Goal: Task Accomplishment & Management: Use online tool/utility

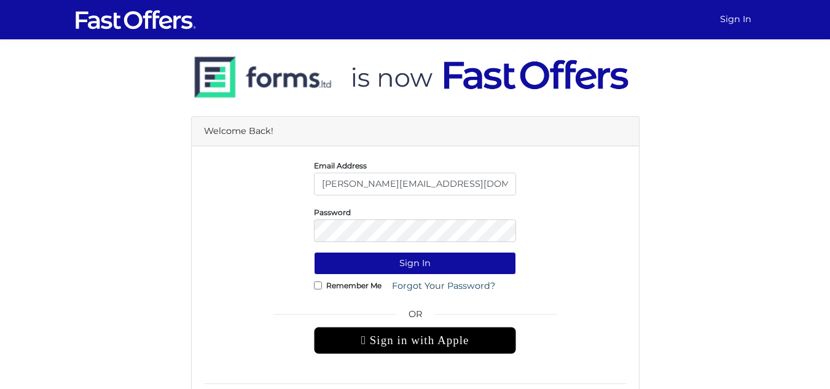
click at [457, 185] on input "[PERSON_NAME][EMAIL_ADDRESS][DOMAIN_NAME]" at bounding box center [415, 184] width 202 height 23
type input "[PERSON_NAME][EMAIL_ADDRESS][DOMAIN_NAME]"
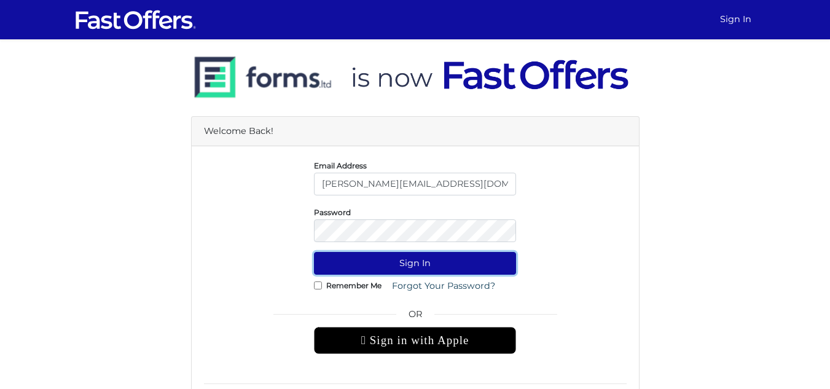
click at [418, 265] on button "Sign In" at bounding box center [415, 263] width 202 height 23
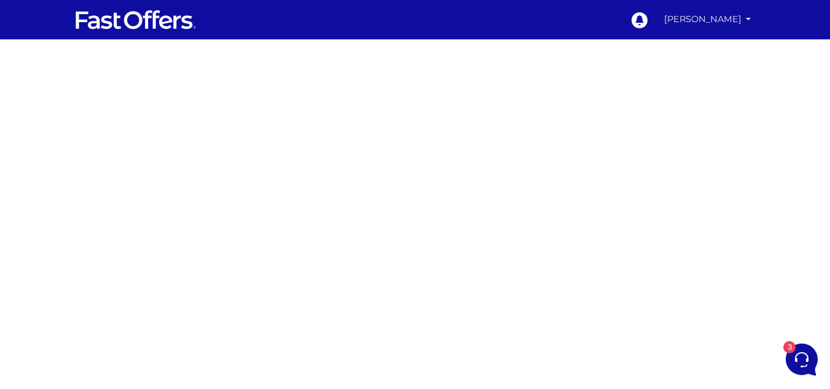
click at [717, 26] on link "[PERSON_NAME]" at bounding box center [707, 19] width 97 height 24
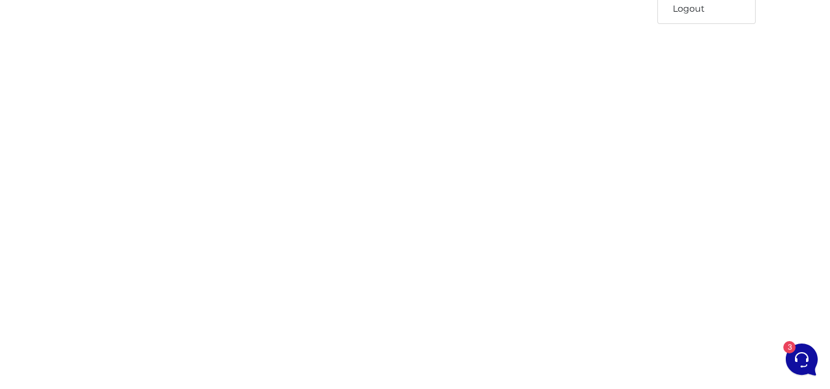
scroll to position [98, 0]
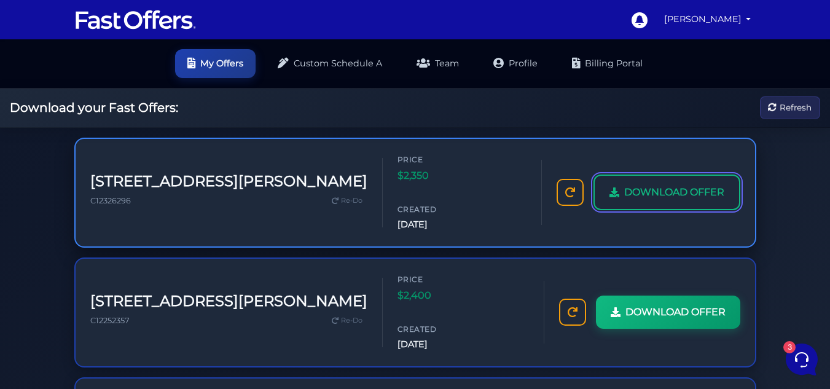
click at [660, 184] on span "DOWNLOAD OFFER" at bounding box center [674, 192] width 100 height 16
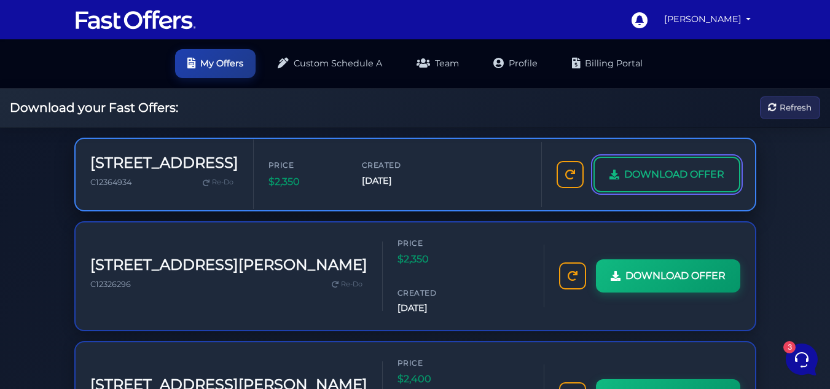
click at [640, 168] on span "DOWNLOAD OFFER" at bounding box center [674, 174] width 100 height 16
